Goal: Task Accomplishment & Management: Manage account settings

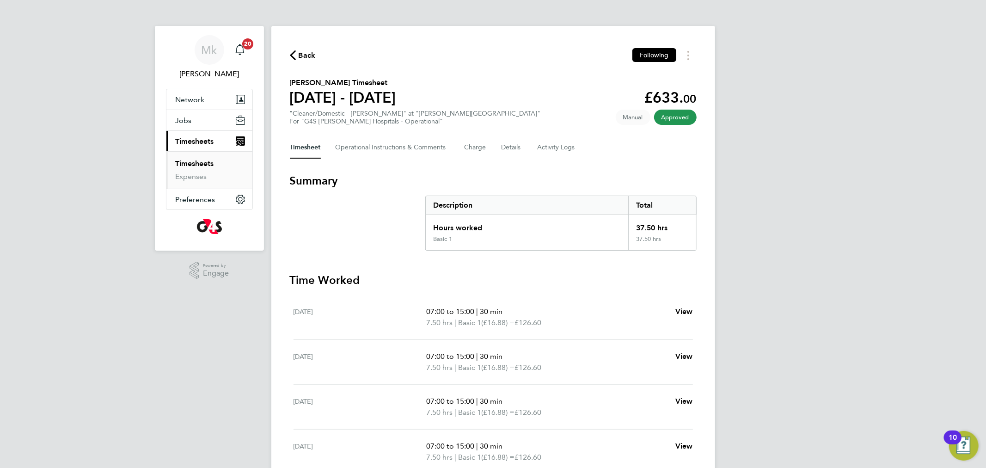
click at [193, 163] on link "Timesheets" at bounding box center [195, 163] width 38 height 9
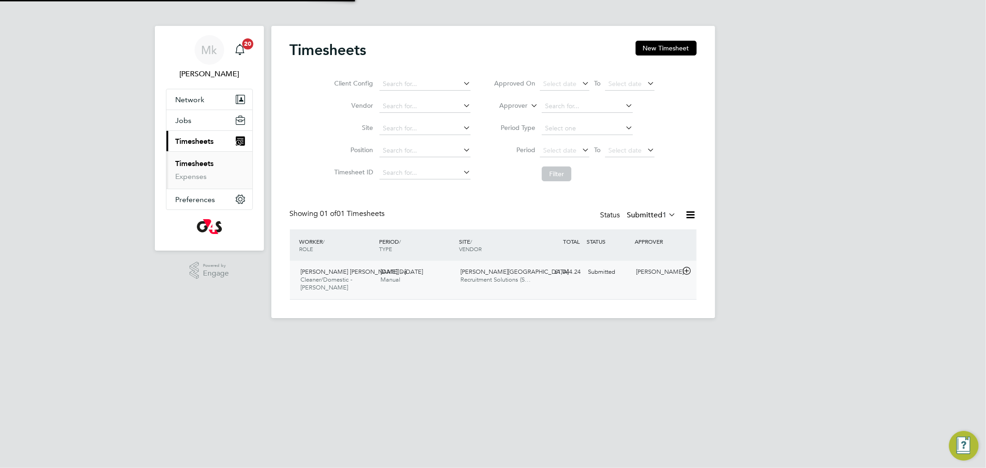
scroll to position [23, 80]
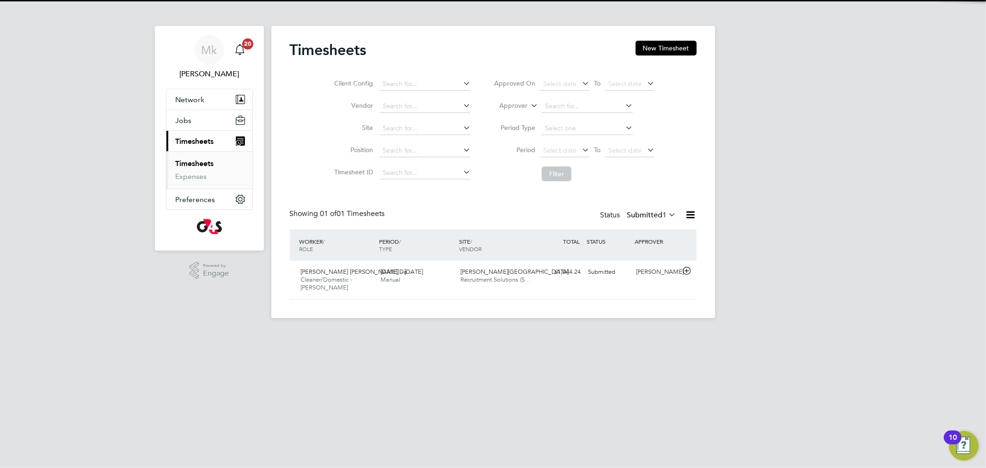
click at [633, 215] on label "Submitted 1" at bounding box center [651, 214] width 49 height 9
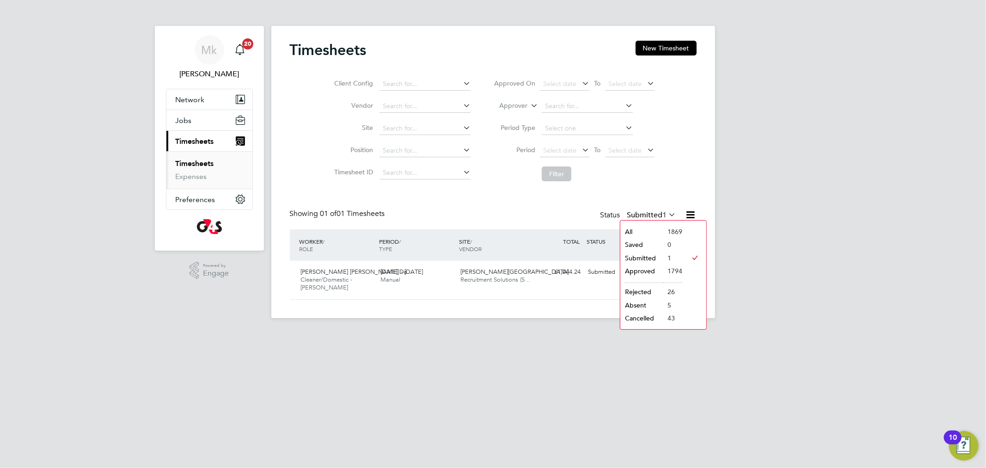
click at [584, 333] on html "Mk [PERSON_NAME] Notifications 20 Applications: Network Sites Workers Jobs Posi…" at bounding box center [493, 166] width 986 height 333
click at [341, 273] on span "[PERSON_NAME] [PERSON_NAME] Da…" at bounding box center [357, 272] width 113 height 8
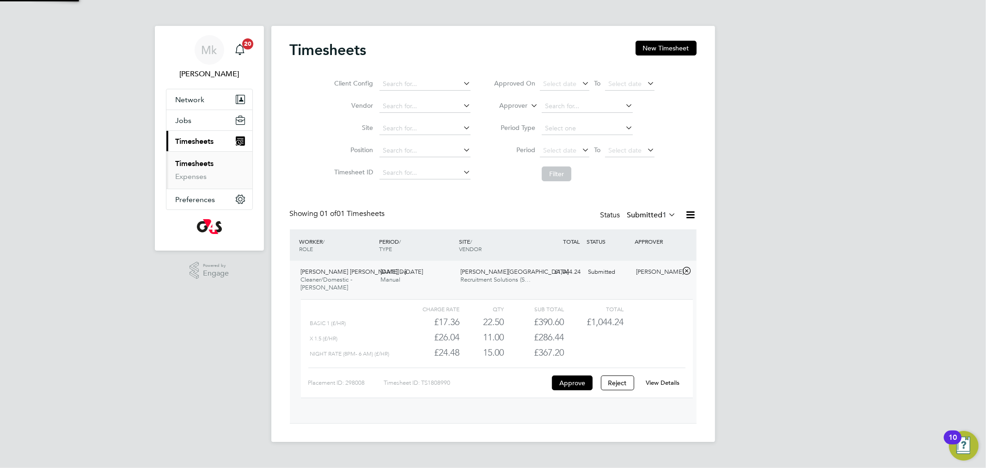
scroll to position [15, 90]
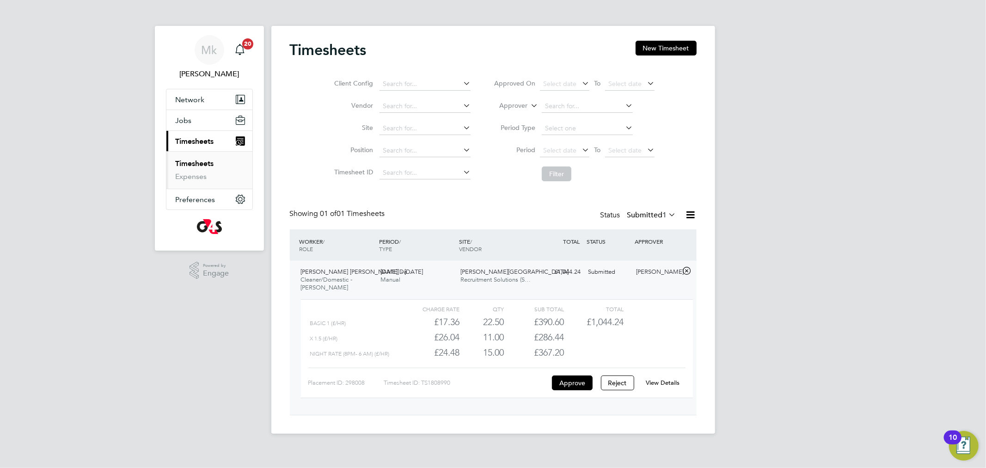
click at [666, 385] on link "View Details" at bounding box center [663, 383] width 34 height 8
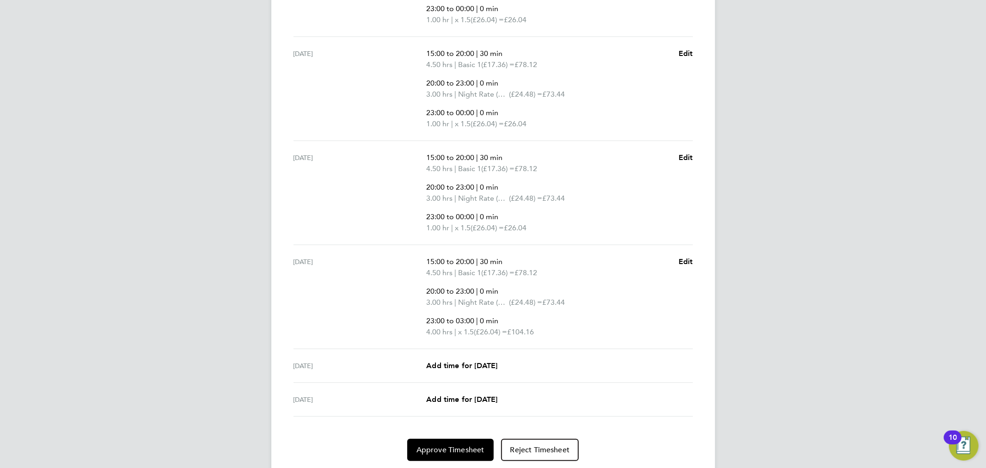
scroll to position [513, 0]
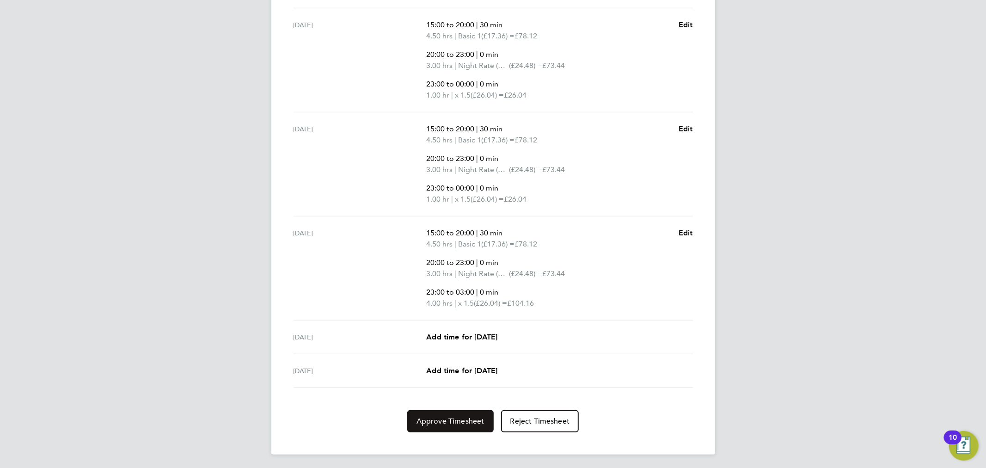
click at [438, 413] on button "Approve Timesheet" at bounding box center [450, 421] width 86 height 22
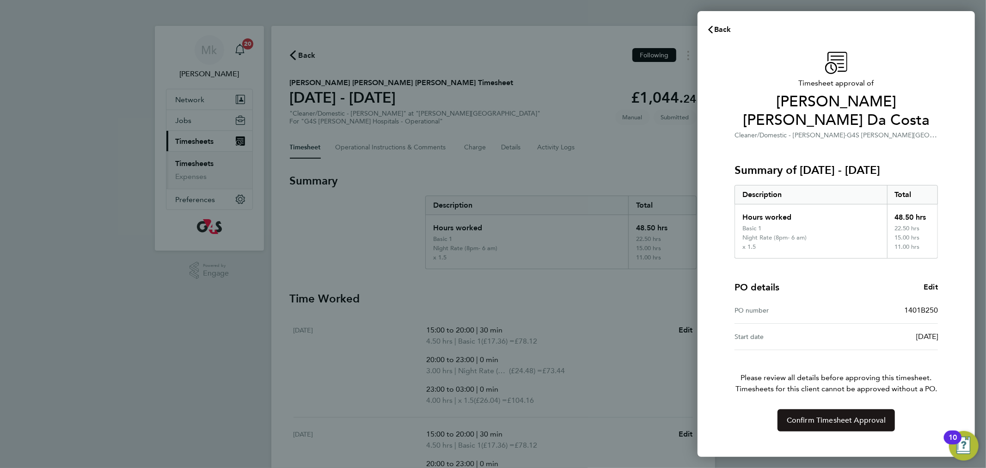
click at [828, 416] on span "Confirm Timesheet Approval" at bounding box center [836, 420] width 99 height 9
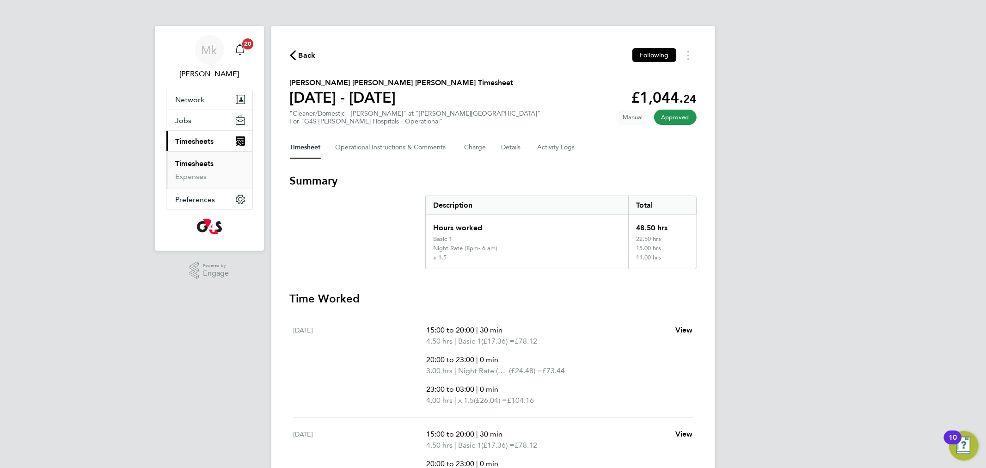
click at [195, 142] on span "Timesheets" at bounding box center [195, 141] width 38 height 9
click at [202, 161] on link "Timesheets" at bounding box center [195, 163] width 38 height 9
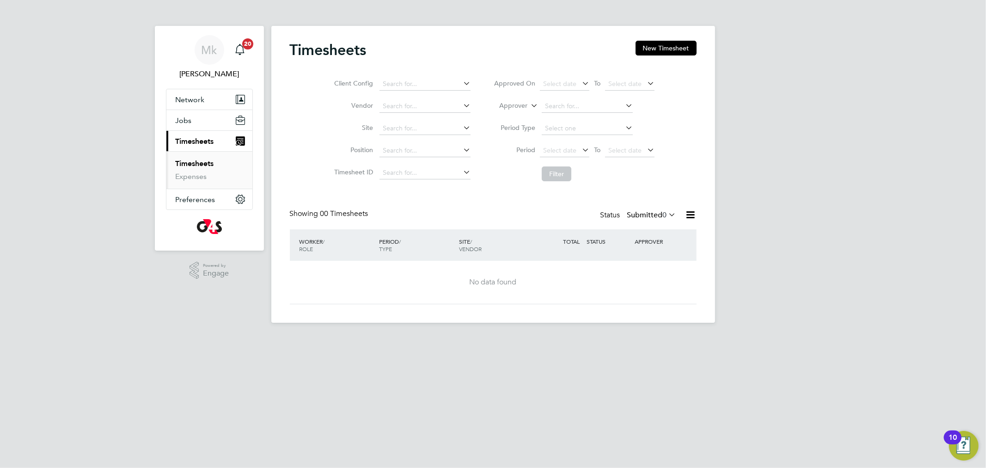
click at [646, 213] on label "Submitted 0" at bounding box center [651, 214] width 49 height 9
click at [632, 262] on li "Submitted" at bounding box center [642, 258] width 43 height 13
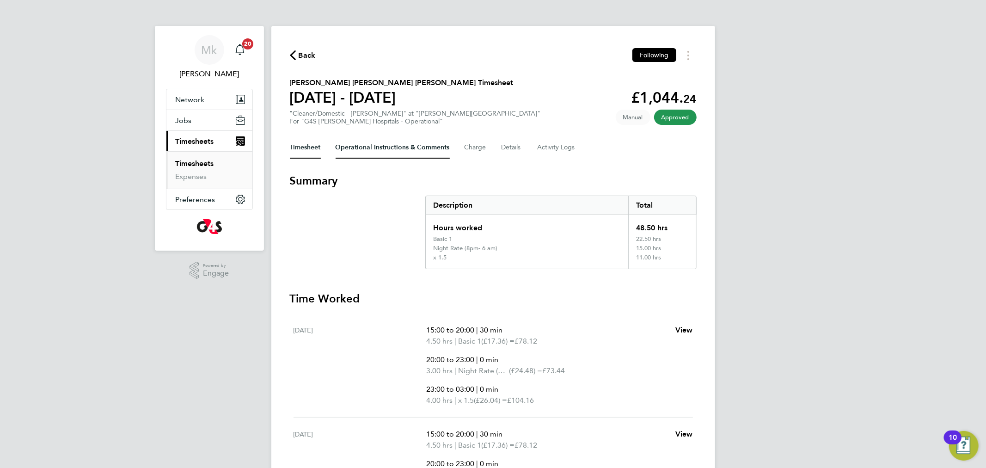
click at [344, 146] on Comments-tab "Operational Instructions & Comments" at bounding box center [393, 147] width 114 height 22
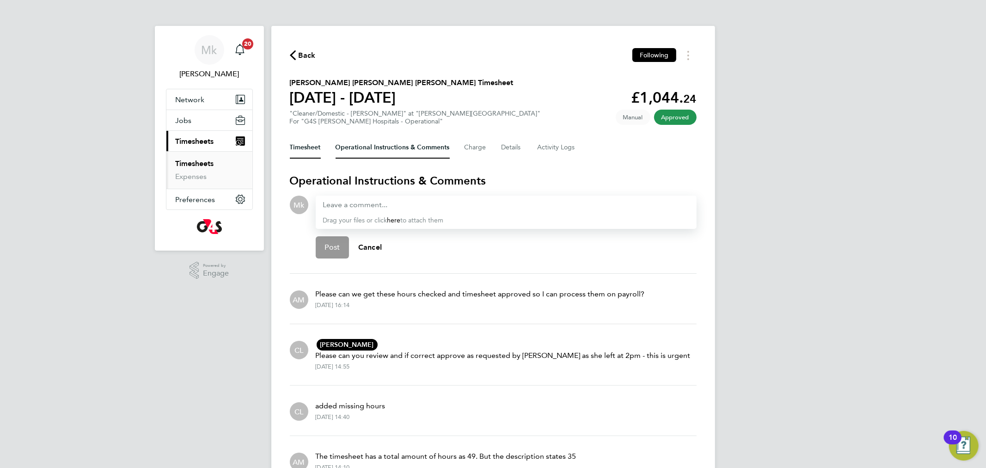
click at [295, 145] on button "Timesheet" at bounding box center [305, 147] width 31 height 22
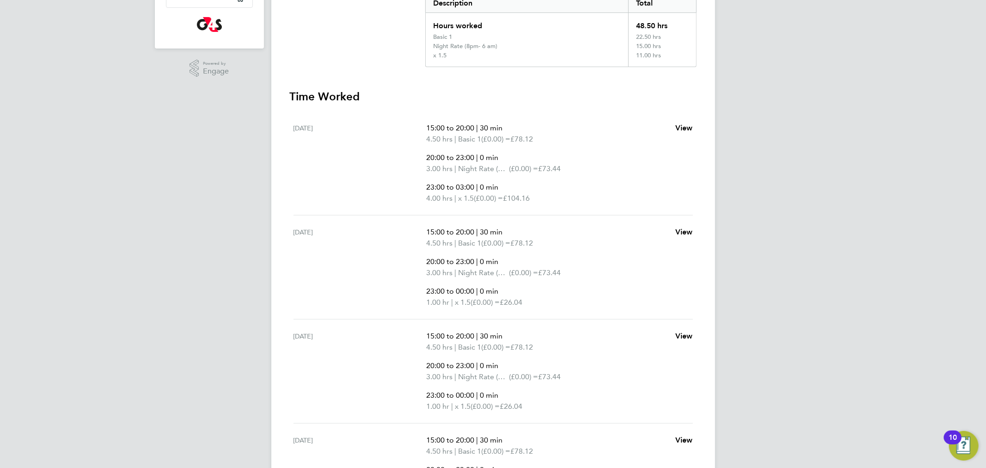
scroll to position [1, 0]
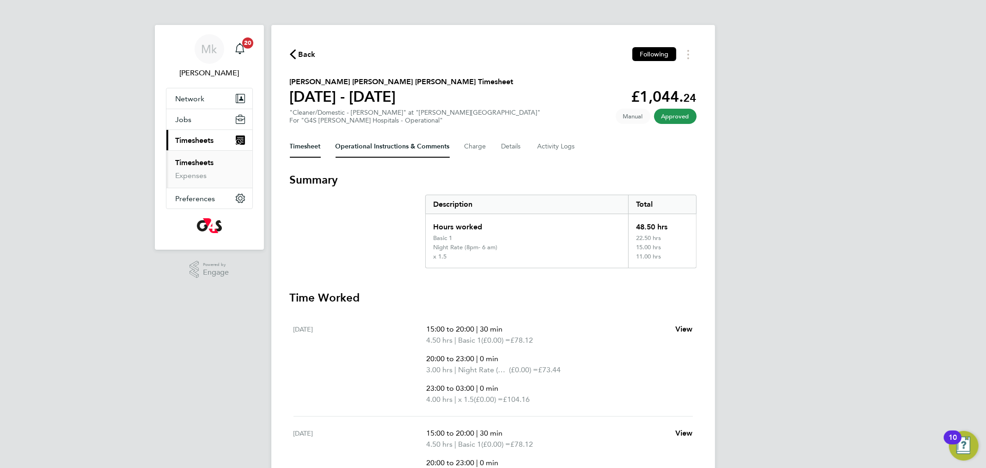
click at [350, 141] on Comments-tab "Operational Instructions & Comments" at bounding box center [393, 146] width 114 height 22
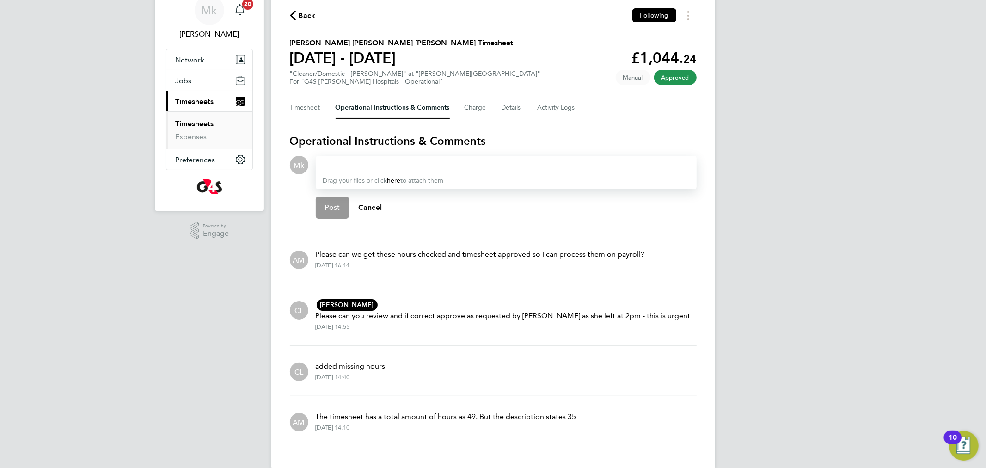
scroll to position [54, 0]
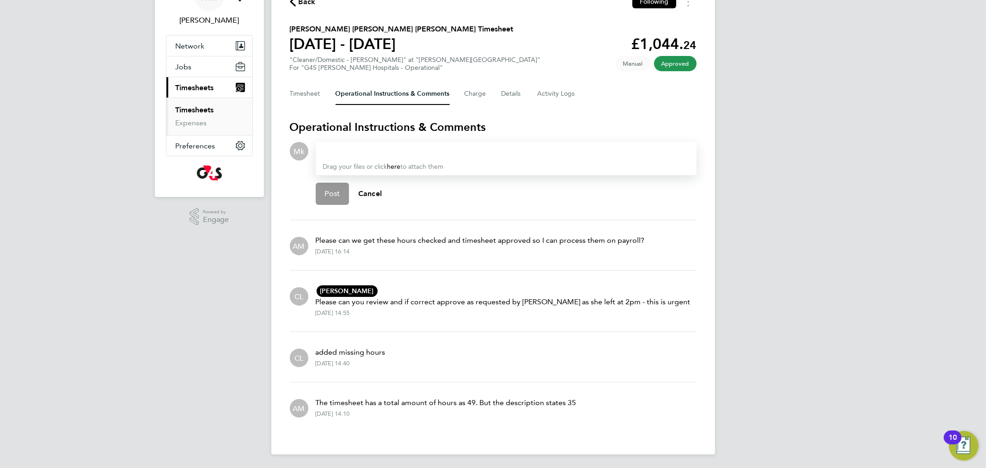
click at [337, 148] on div at bounding box center [506, 151] width 366 height 11
click at [342, 190] on button "Post" at bounding box center [333, 194] width 34 height 22
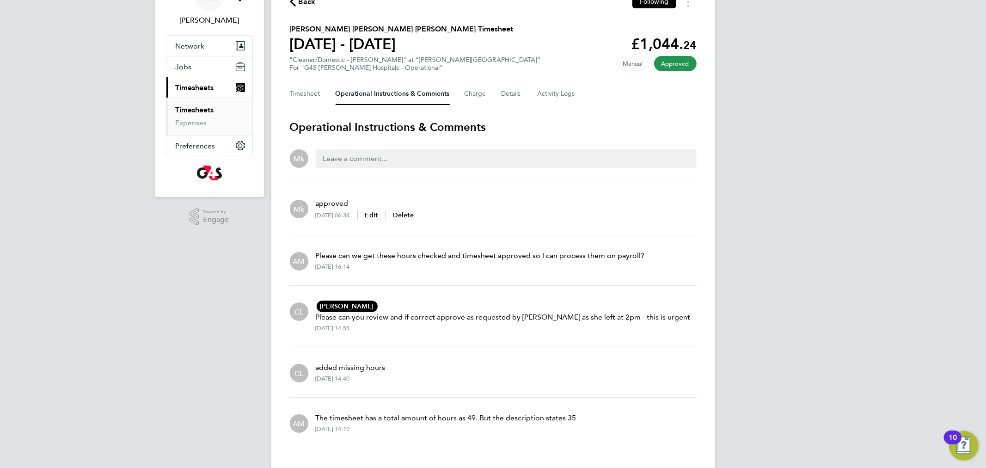
click at [207, 101] on ul "Timesheets Expenses" at bounding box center [209, 116] width 86 height 37
click at [199, 107] on link "Timesheets" at bounding box center [195, 109] width 38 height 9
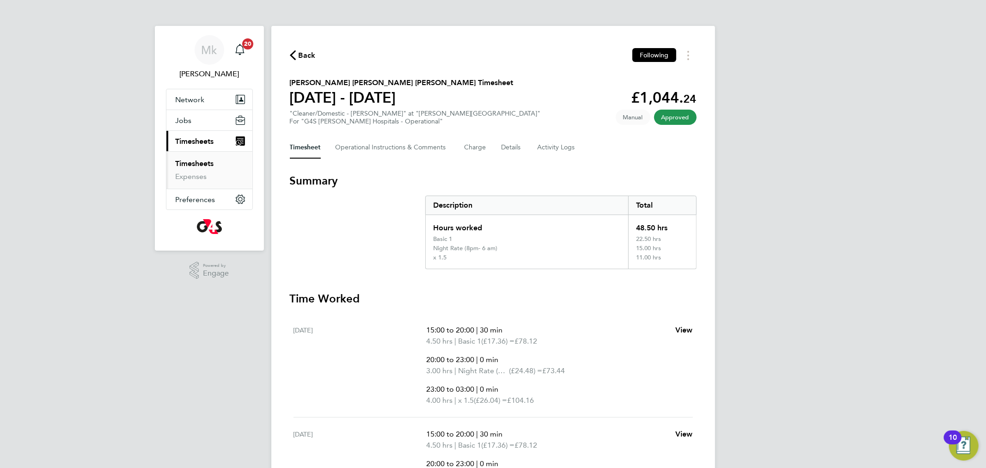
click at [208, 165] on link "Timesheets" at bounding box center [195, 163] width 38 height 9
